Goal: Information Seeking & Learning: Learn about a topic

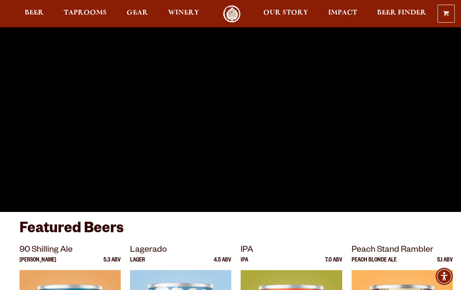
scroll to position [48, 0]
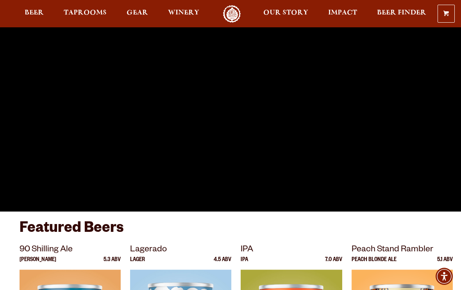
click at [95, 11] on span "Taprooms" at bounding box center [85, 13] width 43 height 6
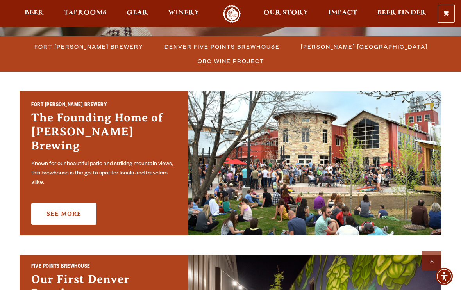
scroll to position [218, 0]
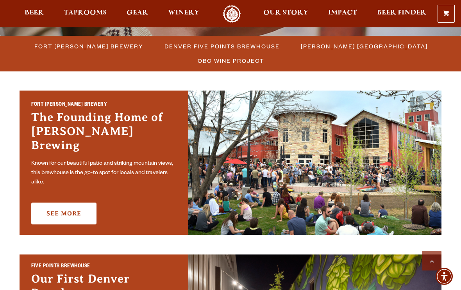
click at [67, 203] on link "See More" at bounding box center [63, 214] width 65 height 22
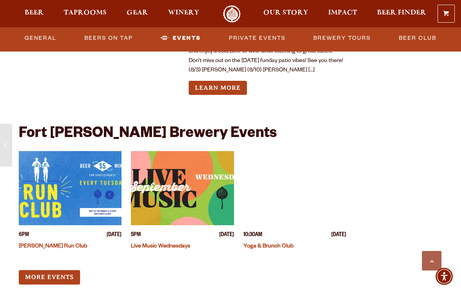
scroll to position [2957, 0]
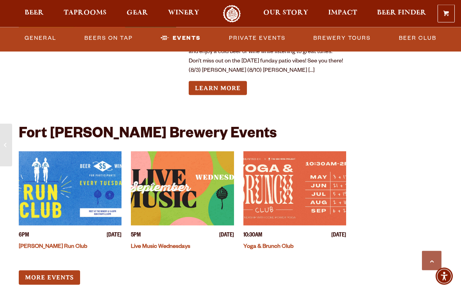
click at [172, 271] on div "More Events" at bounding box center [182, 278] width 327 height 14
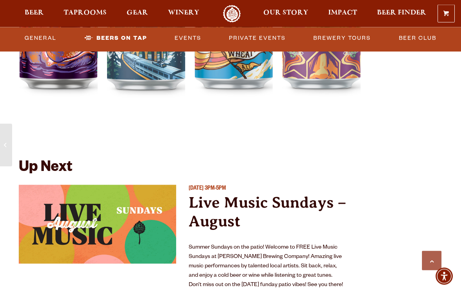
scroll to position [2734, 0]
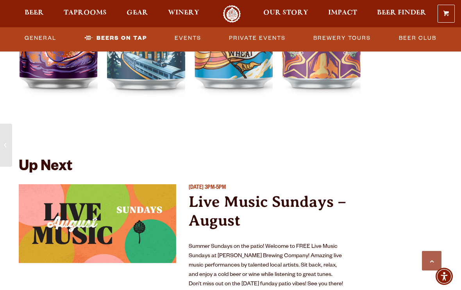
click at [110, 184] on img "View event details" at bounding box center [97, 223] width 157 height 78
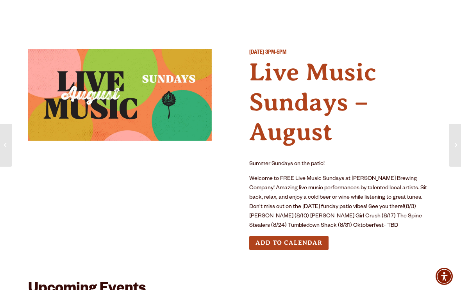
click at [150, 107] on img at bounding box center [120, 95] width 184 height 92
